Goal: Information Seeking & Learning: Learn about a topic

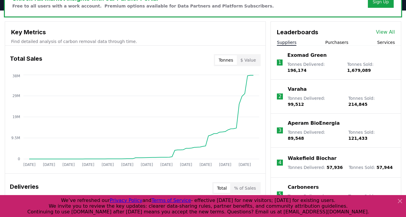
scroll to position [197, 0]
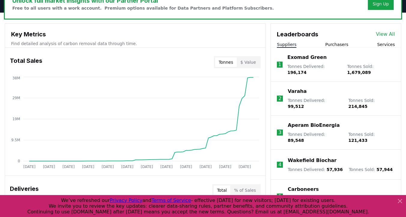
click at [339, 46] on button "Purchasers" at bounding box center [336, 44] width 23 height 6
click at [281, 44] on button "Suppliers" at bounding box center [287, 44] width 20 height 6
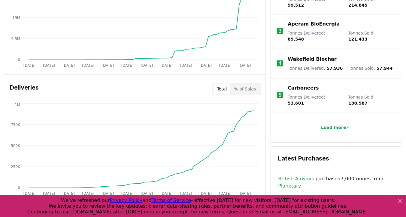
scroll to position [301, 0]
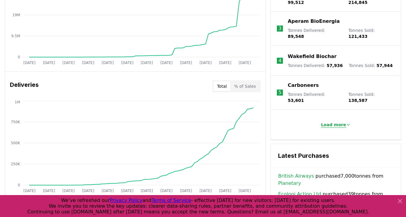
click at [333, 122] on p "Load more" at bounding box center [333, 125] width 25 height 6
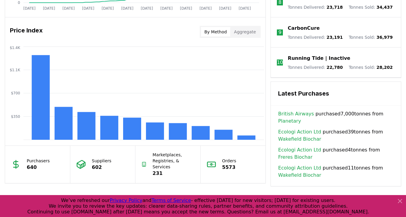
scroll to position [453, 0]
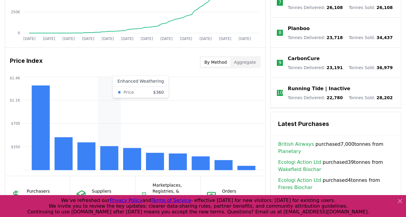
click at [106, 165] on rect at bounding box center [109, 158] width 18 height 24
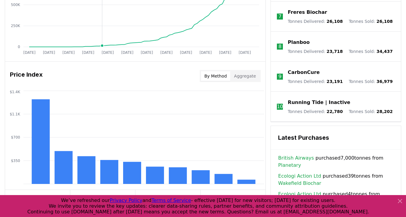
scroll to position [569, 0]
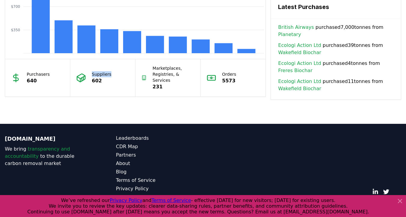
drag, startPoint x: 87, startPoint y: 74, endPoint x: 117, endPoint y: 74, distance: 30.3
click at [117, 74] on div "Suppliers 602" at bounding box center [102, 77] width 65 height 37
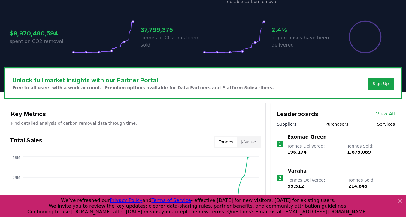
scroll to position [120, 0]
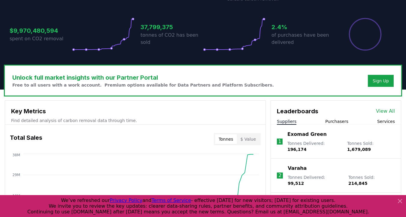
click at [385, 110] on link "View All" at bounding box center [385, 110] width 19 height 7
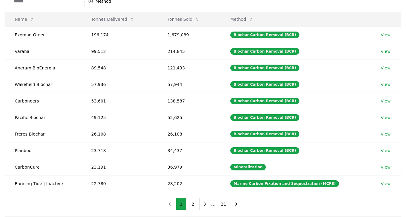
scroll to position [70, 0]
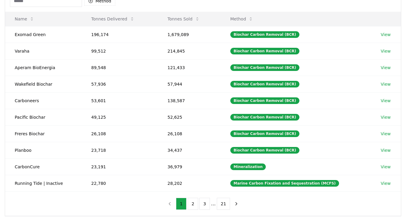
click at [245, 20] on button "Method" at bounding box center [241, 19] width 33 height 12
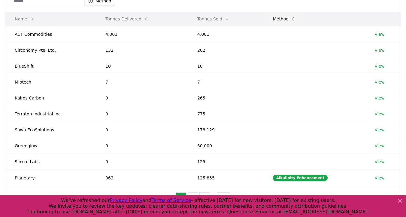
click at [283, 18] on button "Method" at bounding box center [284, 19] width 33 height 12
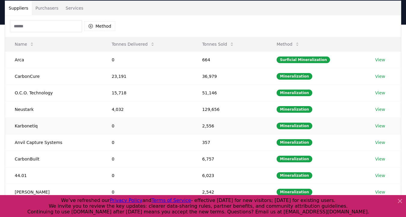
scroll to position [45, 0]
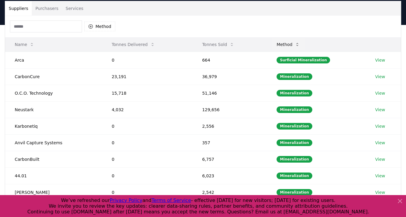
click at [289, 44] on button "Method" at bounding box center [288, 44] width 33 height 12
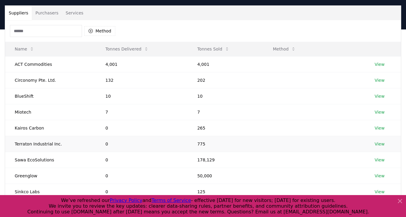
scroll to position [44, 0]
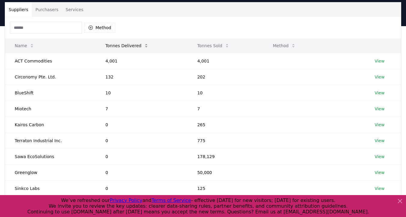
click at [117, 48] on button "Tonnes Delivered" at bounding box center [127, 46] width 53 height 12
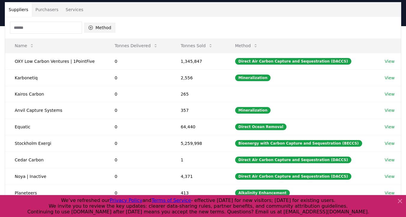
click at [104, 23] on button "Method" at bounding box center [99, 28] width 31 height 10
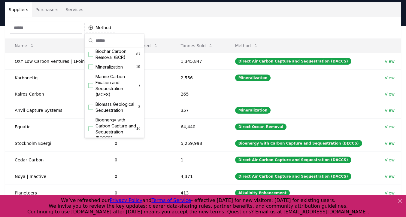
scroll to position [0, 0]
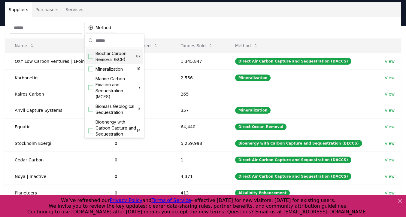
click at [268, 32] on div "Method" at bounding box center [203, 28] width 396 height 22
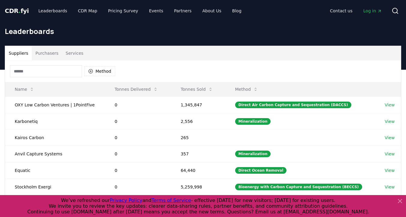
scroll to position [17, 0]
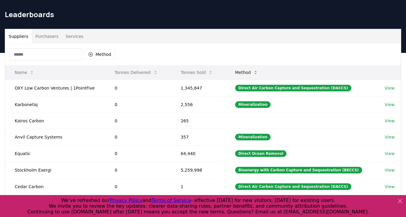
click at [245, 72] on button "Method" at bounding box center [246, 72] width 33 height 12
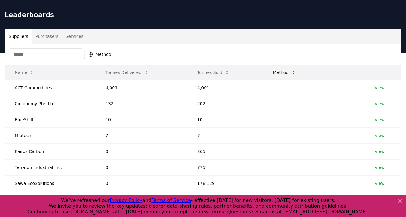
click at [286, 77] on button "Method" at bounding box center [284, 72] width 33 height 12
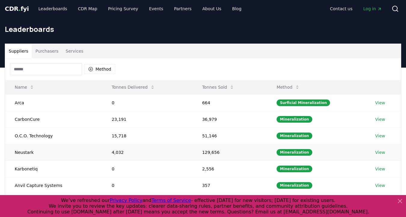
scroll to position [0, 0]
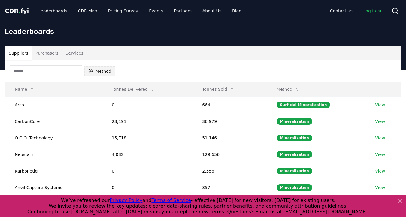
click at [101, 67] on button "Method" at bounding box center [99, 71] width 31 height 10
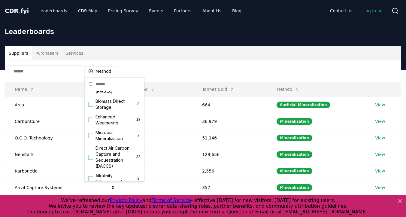
scroll to position [86, 0]
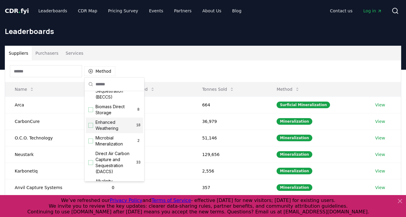
click at [93, 125] on div "Suggestions" at bounding box center [90, 125] width 5 height 5
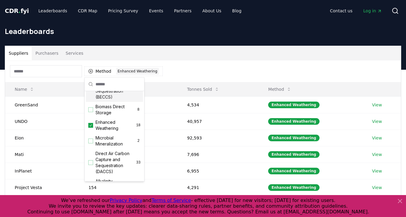
click at [216, 56] on div "Suppliers Purchasers Services" at bounding box center [203, 53] width 396 height 14
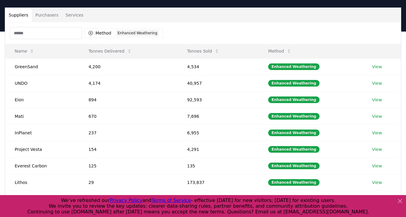
scroll to position [44, 0]
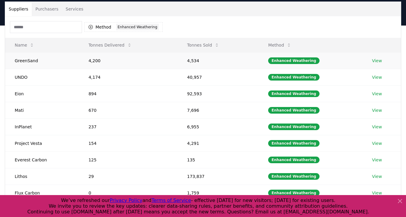
click at [34, 62] on td "GreenSand" at bounding box center [42, 60] width 74 height 17
click at [200, 46] on button "Tonnes Sold" at bounding box center [203, 45] width 42 height 12
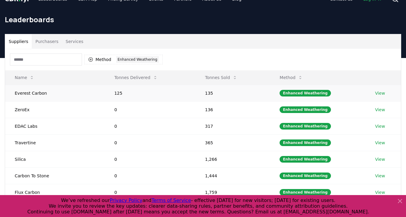
scroll to position [10, 0]
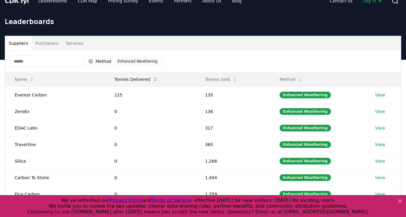
click at [136, 79] on button "Tonnes Delivered" at bounding box center [136, 79] width 53 height 12
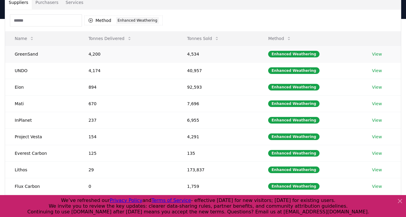
scroll to position [54, 0]
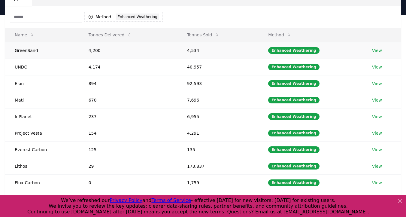
click at [380, 50] on link "View" at bounding box center [377, 50] width 10 height 6
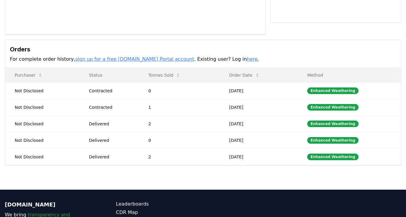
scroll to position [158, 0]
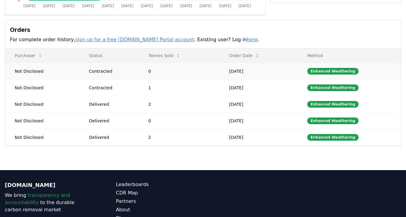
drag, startPoint x: 89, startPoint y: 72, endPoint x: 123, endPoint y: 72, distance: 33.6
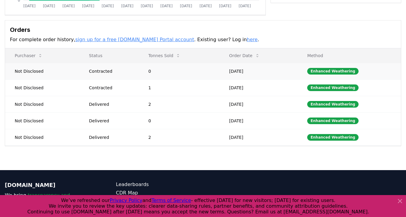
click at [30, 71] on td "Not Disclosed" at bounding box center [42, 71] width 74 height 17
drag, startPoint x: 48, startPoint y: 71, endPoint x: 10, endPoint y: 69, distance: 38.4
click at [10, 69] on td "Not Disclosed" at bounding box center [42, 71] width 74 height 17
click at [27, 75] on td "Not Disclosed" at bounding box center [42, 71] width 74 height 17
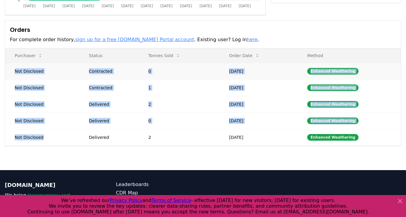
drag, startPoint x: 43, startPoint y: 138, endPoint x: 27, endPoint y: 67, distance: 72.9
click at [27, 67] on tbody "Not Disclosed Contracted 0 Aug 14, 2023 Enhanced Weathering Not Disclosed Contr…" at bounding box center [203, 104] width 396 height 83
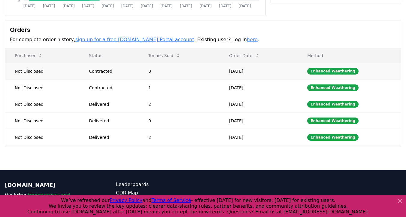
click at [25, 72] on td "Not Disclosed" at bounding box center [42, 71] width 74 height 17
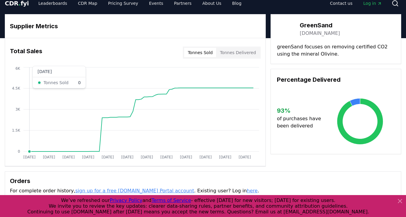
scroll to position [0, 0]
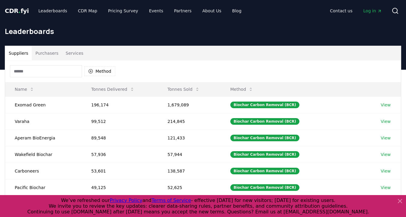
click at [100, 77] on div "Method" at bounding box center [62, 71] width 105 height 12
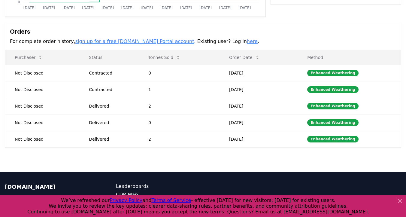
scroll to position [158, 0]
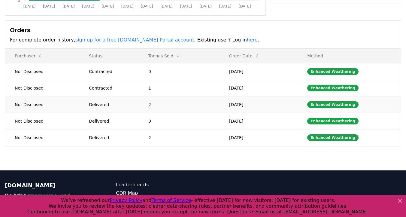
drag, startPoint x: 140, startPoint y: 107, endPoint x: 178, endPoint y: 100, distance: 38.7
click at [178, 100] on tr "Not Disclosed Delivered 2 Jul 27, 2023 Enhanced Weathering" at bounding box center [203, 104] width 396 height 17
click at [178, 100] on td "2" at bounding box center [179, 104] width 81 height 17
drag, startPoint x: 148, startPoint y: 97, endPoint x: 155, endPoint y: 97, distance: 7.2
click at [155, 97] on td "2" at bounding box center [179, 104] width 81 height 17
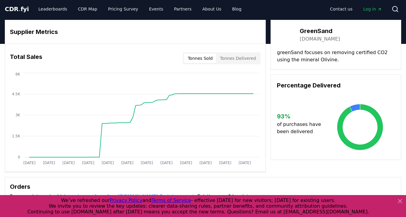
scroll to position [0, 0]
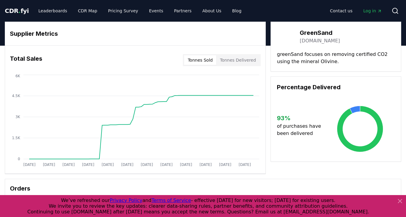
click at [245, 65] on div "Tonnes Sold Tonnes Delivered" at bounding box center [222, 60] width 78 height 12
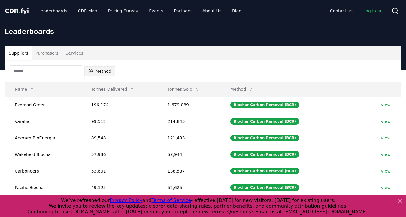
click at [104, 69] on button "Method" at bounding box center [99, 71] width 31 height 10
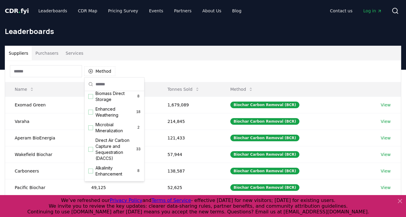
scroll to position [99, 0]
click at [113, 115] on span "Enhanced Weathering" at bounding box center [115, 113] width 41 height 12
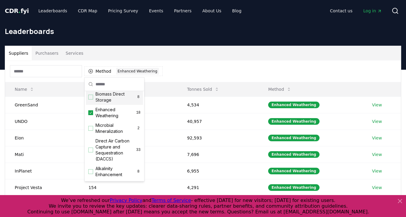
click at [170, 58] on div "Suppliers Purchasers Services" at bounding box center [203, 53] width 396 height 14
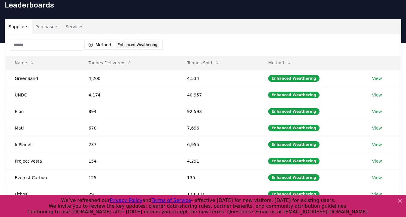
scroll to position [37, 0]
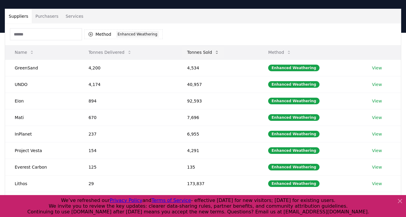
click at [203, 50] on button "Tonnes Sold" at bounding box center [203, 52] width 42 height 12
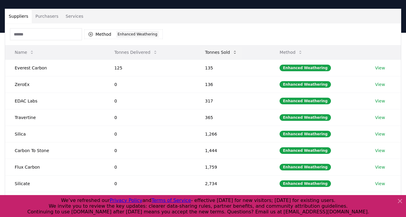
click at [203, 50] on button "Tonnes Sold" at bounding box center [221, 52] width 42 height 12
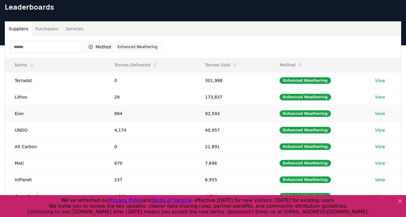
scroll to position [24, 0]
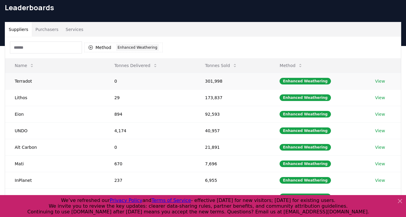
click at [378, 79] on link "View" at bounding box center [380, 81] width 10 height 6
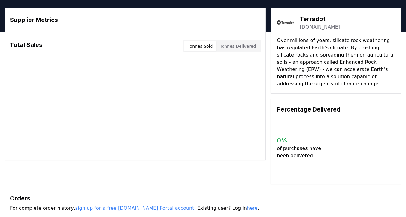
scroll to position [16, 0]
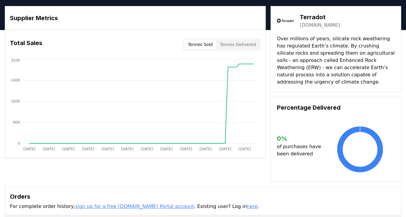
click at [200, 43] on button "Tonnes Sold" at bounding box center [200, 45] width 32 height 10
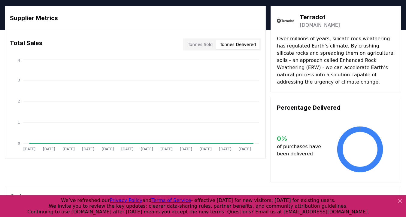
click at [233, 43] on button "Tonnes Delivered" at bounding box center [237, 45] width 43 height 10
click at [206, 41] on button "Tonnes Sold" at bounding box center [200, 45] width 32 height 10
click at [233, 47] on button "Tonnes Delivered" at bounding box center [237, 45] width 43 height 10
click at [210, 46] on button "Tonnes Sold" at bounding box center [200, 45] width 32 height 10
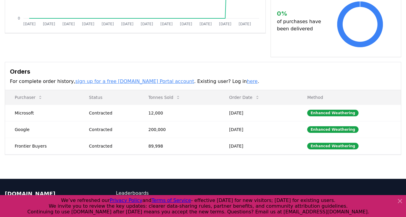
scroll to position [142, 0]
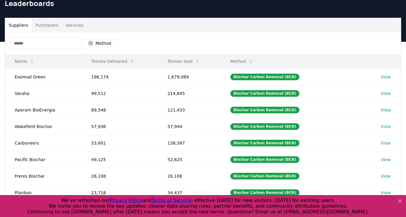
scroll to position [12, 0]
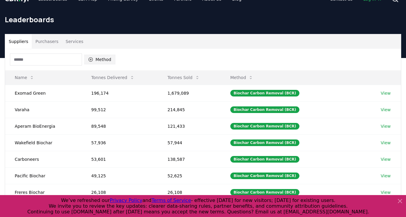
click at [99, 62] on button "Method" at bounding box center [99, 60] width 31 height 10
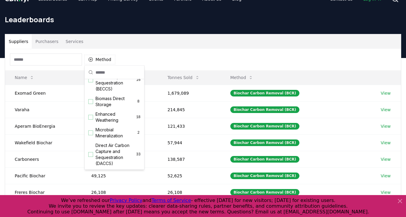
scroll to position [83, 0]
click at [119, 117] on span "Enhanced Weathering" at bounding box center [115, 117] width 41 height 12
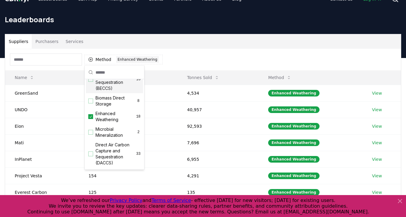
click at [167, 58] on div "Method 1 Enhanced Weathering" at bounding box center [203, 60] width 396 height 22
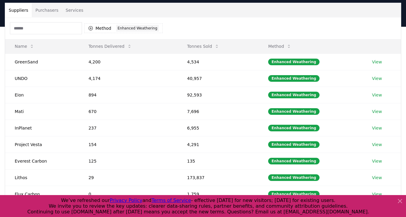
scroll to position [48, 0]
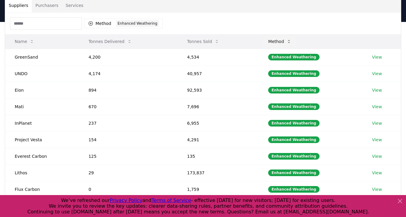
click at [290, 40] on icon at bounding box center [289, 41] width 2 height 3
click at [281, 43] on button "Method" at bounding box center [279, 41] width 33 height 12
click at [286, 42] on button "Method" at bounding box center [279, 41] width 33 height 12
click at [190, 42] on button "Tonnes Sold" at bounding box center [203, 41] width 42 height 12
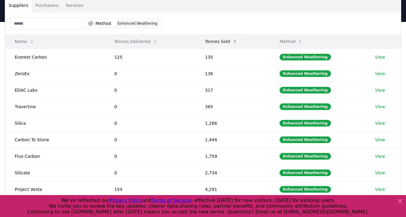
click at [212, 44] on button "Tonnes Sold" at bounding box center [221, 41] width 42 height 12
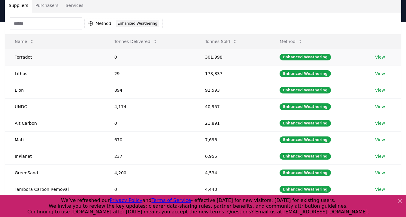
click at [130, 49] on td "0" at bounding box center [150, 57] width 91 height 17
click at [376, 72] on link "View" at bounding box center [380, 74] width 10 height 6
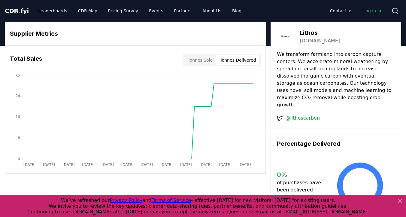
click at [229, 59] on button "Tonnes Delivered" at bounding box center [237, 60] width 43 height 10
click at [230, 61] on button "Tonnes Delivered" at bounding box center [237, 60] width 43 height 10
click at [209, 61] on button "Tonnes Sold" at bounding box center [200, 60] width 32 height 10
click at [230, 61] on button "Tonnes Delivered" at bounding box center [237, 60] width 43 height 10
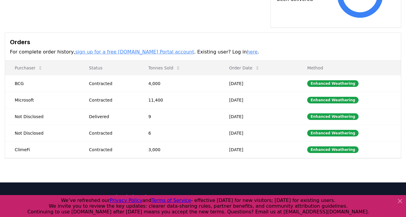
scroll to position [192, 0]
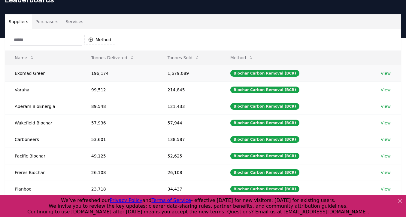
scroll to position [17, 0]
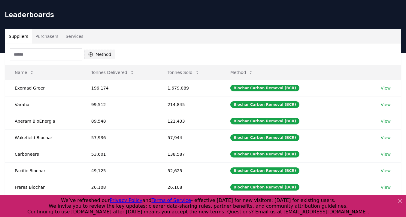
click at [101, 50] on button "Method" at bounding box center [99, 55] width 31 height 10
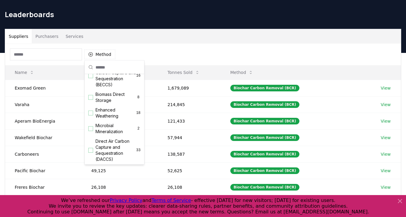
scroll to position [81, 0]
click at [112, 110] on span "Enhanced Weathering" at bounding box center [115, 114] width 41 height 12
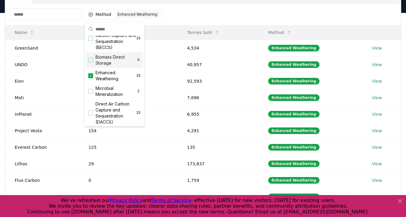
scroll to position [63, 0]
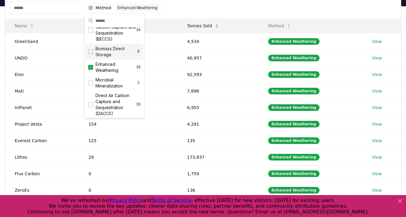
click at [210, 21] on button "Tonnes Sold" at bounding box center [203, 26] width 42 height 12
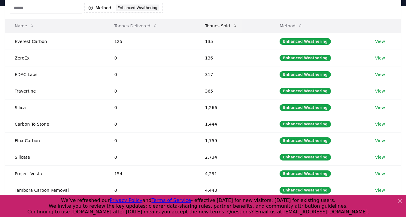
click at [211, 25] on button "Tonnes Sold" at bounding box center [221, 26] width 42 height 12
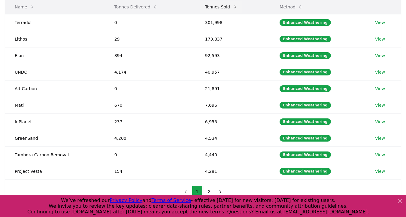
scroll to position [85, 0]
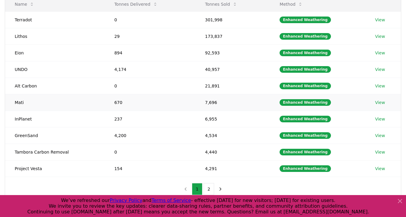
click at [378, 101] on link "View" at bounding box center [380, 102] width 10 height 6
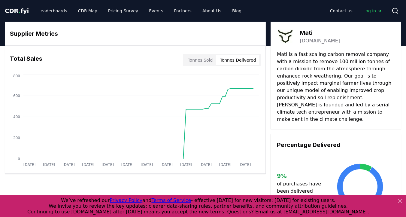
click at [237, 64] on button "Tonnes Delivered" at bounding box center [237, 60] width 43 height 10
click at [203, 65] on div "Tonnes Sold Tonnes Delivered" at bounding box center [222, 60] width 78 height 12
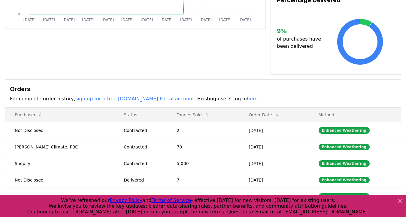
scroll to position [229, 0]
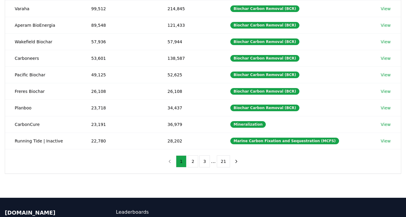
scroll to position [135, 0]
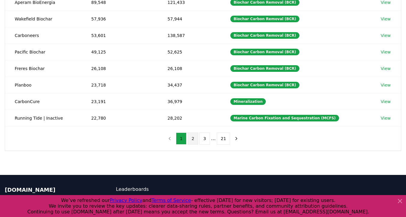
click at [194, 139] on button "2" at bounding box center [193, 138] width 11 height 12
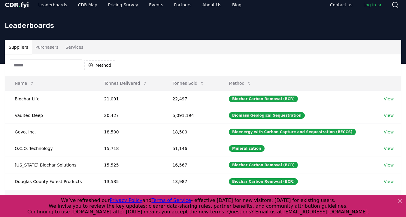
scroll to position [2, 0]
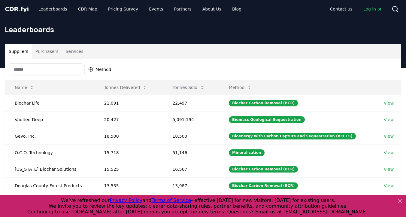
click at [72, 70] on input at bounding box center [46, 69] width 72 height 12
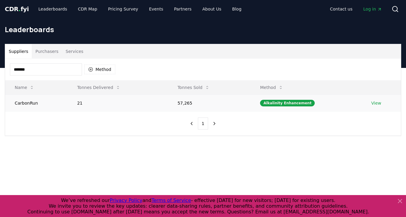
type input "*******"
click at [51, 102] on td "CarbonRun" at bounding box center [36, 103] width 62 height 17
click at [384, 104] on td "View" at bounding box center [380, 103] width 39 height 17
click at [379, 104] on link "View" at bounding box center [376, 103] width 10 height 6
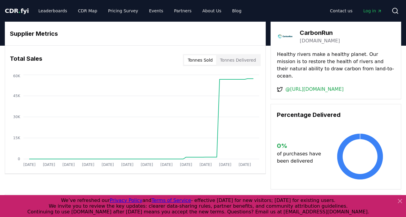
click at [246, 53] on div "Total Sales Tonnes Sold Tonnes Delivered" at bounding box center [135, 60] width 260 height 22
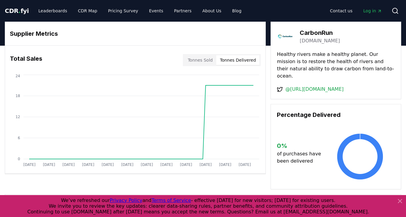
click at [243, 59] on button "Tonnes Delivered" at bounding box center [237, 60] width 43 height 10
click at [200, 59] on button "Tonnes Sold" at bounding box center [200, 60] width 32 height 10
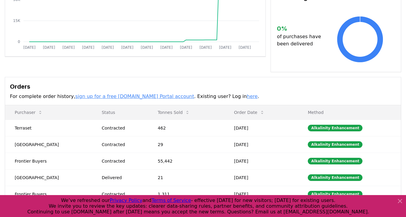
scroll to position [116, 0]
